Goal: Complete application form

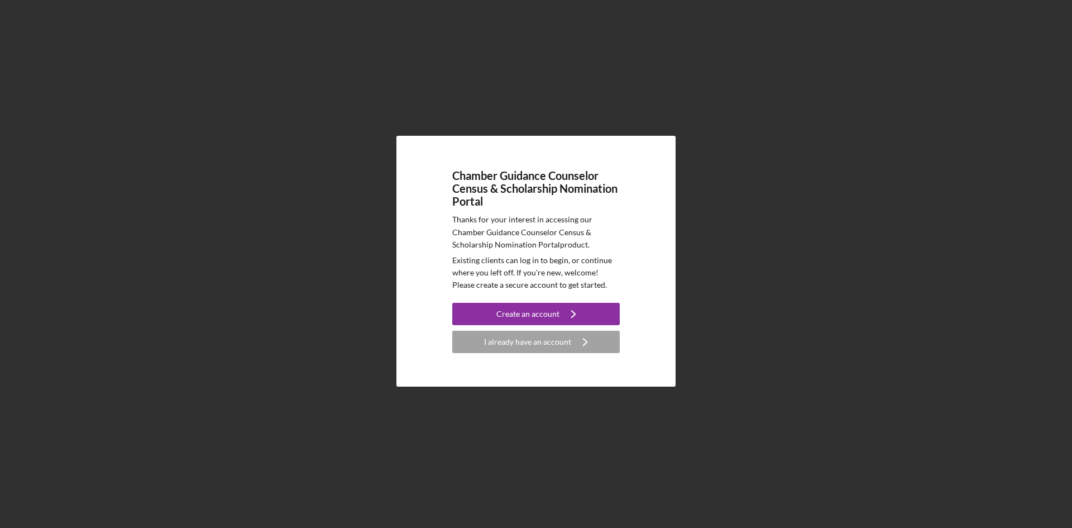
drag, startPoint x: 926, startPoint y: 308, endPoint x: 871, endPoint y: 281, distance: 61.2
click at [927, 307] on div "Chamber Guidance Counselor Census & Scholarship Nomination Portal Thanks for yo…" at bounding box center [536, 261] width 1061 height 522
click at [540, 314] on div "Create an account" at bounding box center [527, 314] width 63 height 22
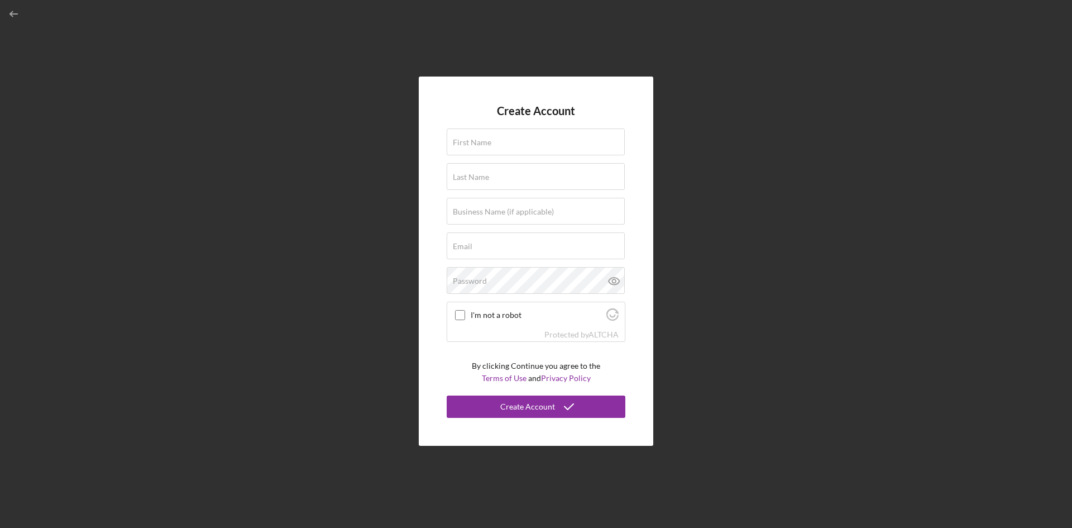
drag, startPoint x: 751, startPoint y: 217, endPoint x: 724, endPoint y: 243, distance: 37.5
click at [752, 217] on div "Create Account First Name Last Name Business Name (if applicable) Email Passwor…" at bounding box center [536, 261] width 1061 height 522
drag, startPoint x: 16, startPoint y: 16, endPoint x: 71, endPoint y: 28, distance: 56.1
click at [16, 16] on icon "button" at bounding box center [14, 14] width 25 height 25
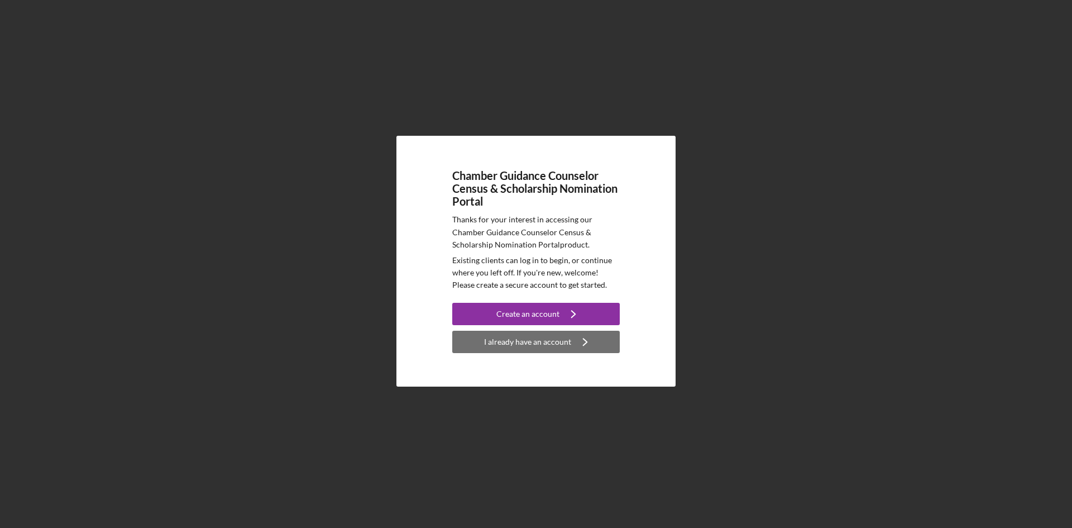
click at [509, 346] on div "I already have an account" at bounding box center [527, 341] width 87 height 22
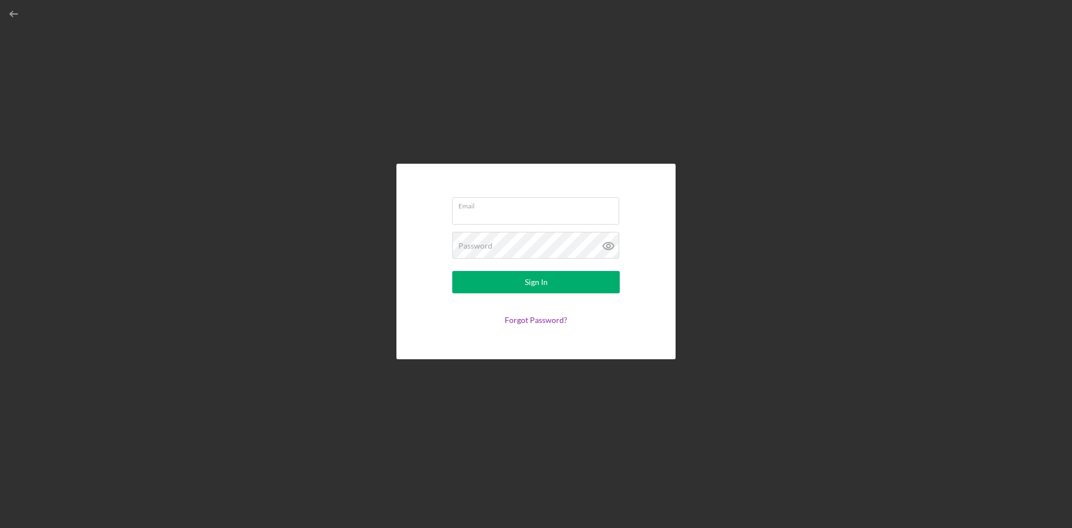
type input "[EMAIL_ADDRESS][DOMAIN_NAME]"
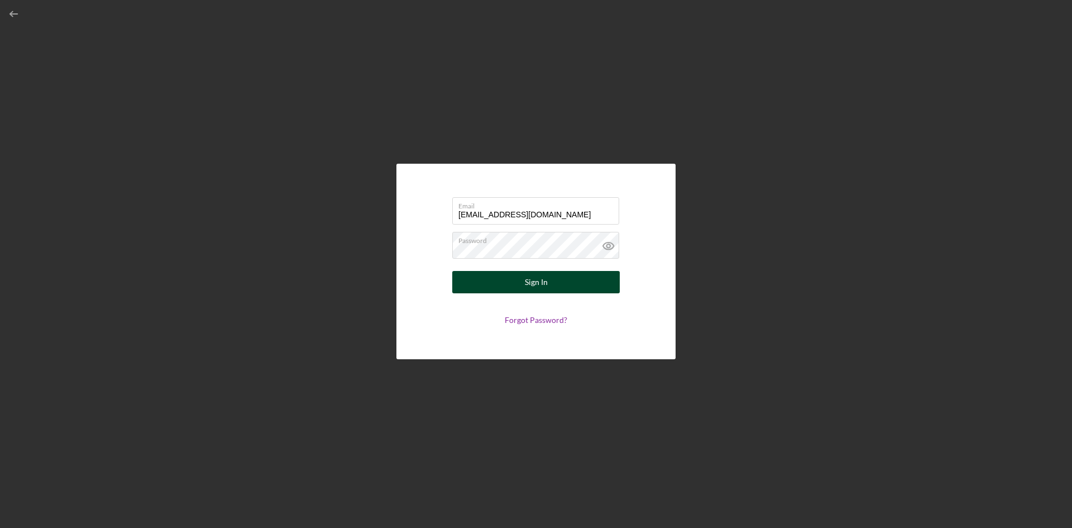
click at [522, 288] on button "Sign In" at bounding box center [535, 282] width 167 height 22
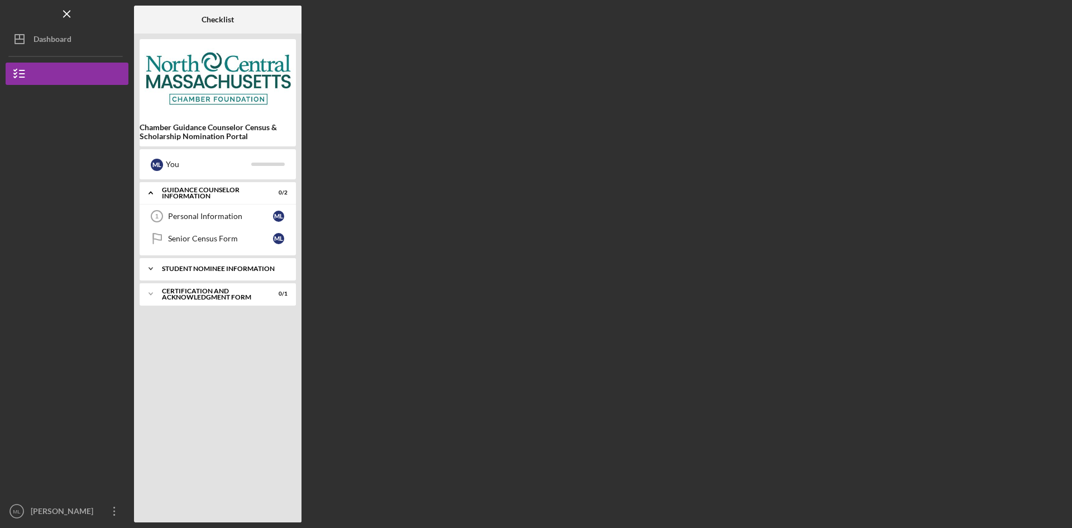
click at [175, 268] on div "Student Nominee Information" at bounding box center [222, 268] width 120 height 7
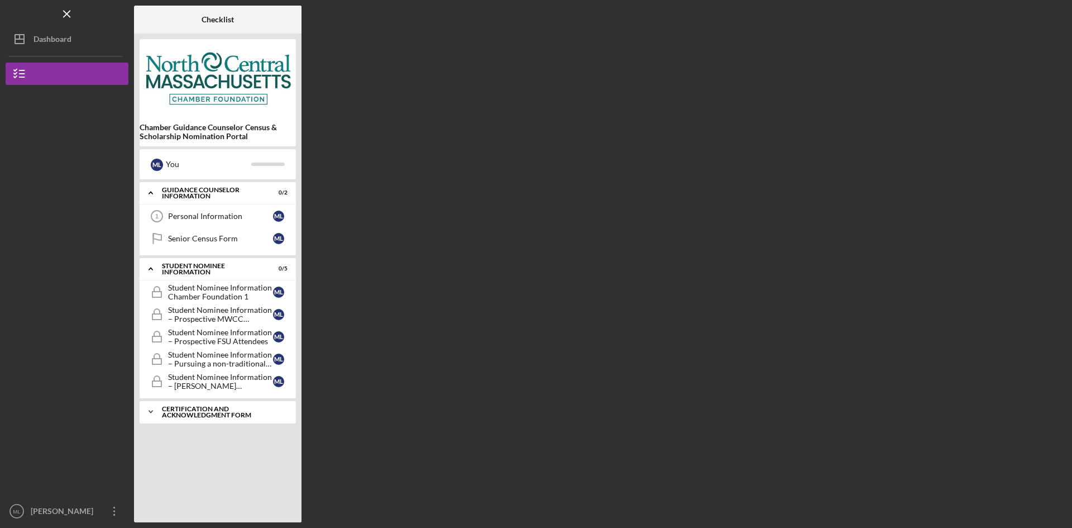
drag, startPoint x: 196, startPoint y: 419, endPoint x: 206, endPoint y: 420, distance: 9.6
click at [196, 418] on div "Icon/Expander Certification and Acknowledgment Form 0 / 1" at bounding box center [218, 411] width 156 height 22
